Goal: Task Accomplishment & Management: Manage account settings

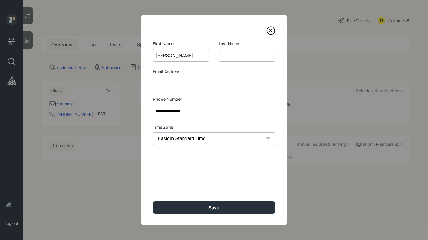
click at [175, 55] on input "[PERSON_NAME]" at bounding box center [181, 55] width 56 height 13
type input "[PERSON_NAME]"
click at [246, 51] on input at bounding box center [246, 55] width 56 height 13
paste input "[PERSON_NAME]"
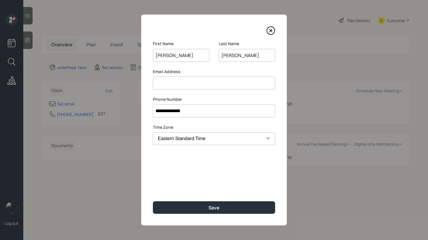
type input "[PERSON_NAME]"
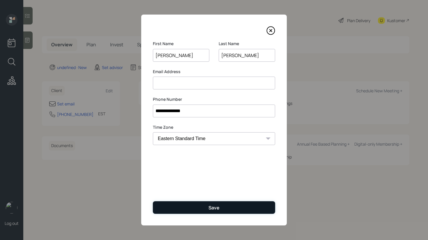
click at [206, 212] on button "Save" at bounding box center [214, 207] width 122 height 13
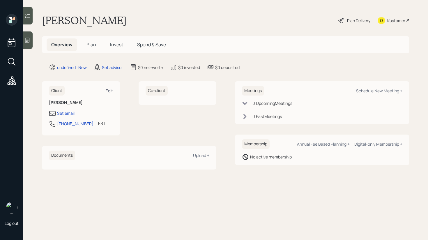
click at [106, 92] on div "Edit" at bounding box center [109, 91] width 7 height 6
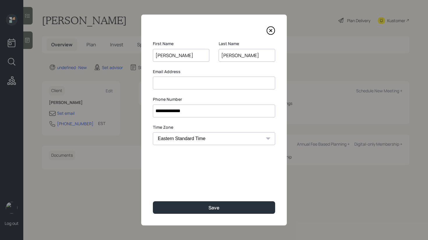
click at [166, 85] on input at bounding box center [214, 83] width 122 height 13
type input "j"
click at [162, 82] on input "[EMAIL_ADDRESS][DOMAIN_NAME]" at bounding box center [214, 83] width 122 height 13
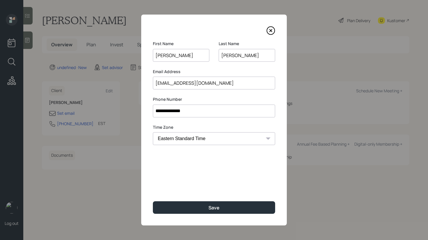
type input "[EMAIL_ADDRESS][DOMAIN_NAME]"
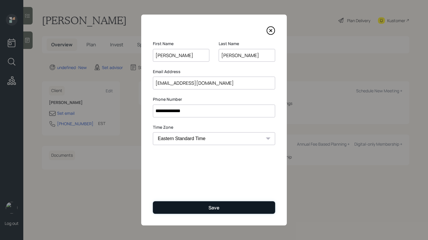
click at [201, 208] on button "Save" at bounding box center [214, 207] width 122 height 13
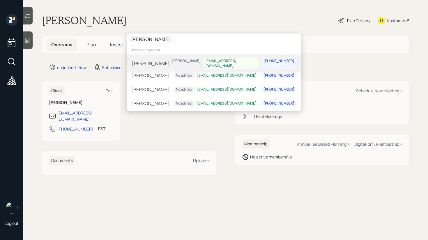
type input "[PERSON_NAME]"
click at [173, 65] on div "[PERSON_NAME] [PERSON_NAME] [EMAIL_ADDRESS][DOMAIN_NAME] [PHONE_NUMBER]" at bounding box center [214, 63] width 175 height 18
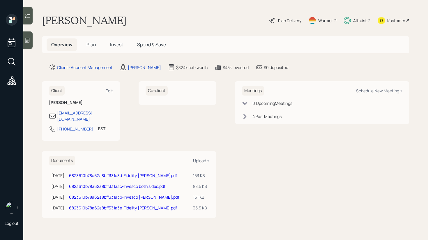
click at [29, 22] on div at bounding box center [27, 15] width 9 height 17
